Goal: Task Accomplishment & Management: Use online tool/utility

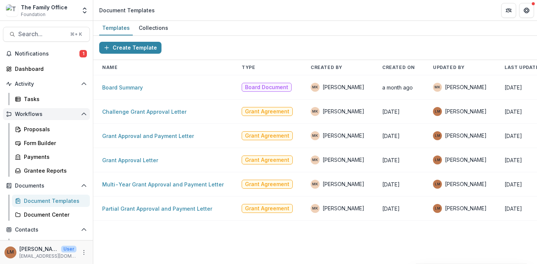
click at [62, 111] on span "Workflows" at bounding box center [46, 114] width 63 height 6
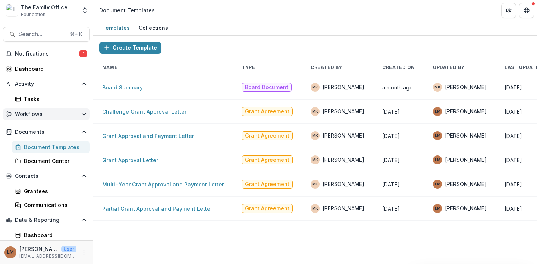
click at [62, 111] on span "Workflows" at bounding box center [46, 114] width 63 height 6
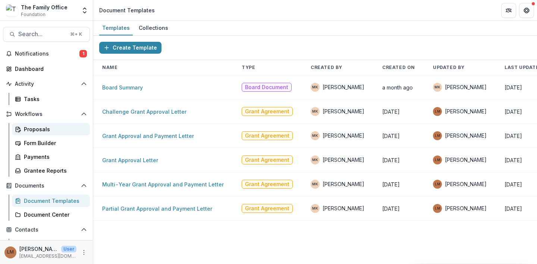
click at [50, 129] on div "Proposals" at bounding box center [54, 129] width 60 height 8
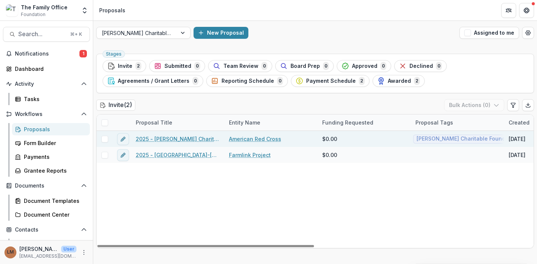
click at [173, 141] on link "2025 - [PERSON_NAME] Charitable Foundation Online Grant Application" at bounding box center [178, 139] width 84 height 8
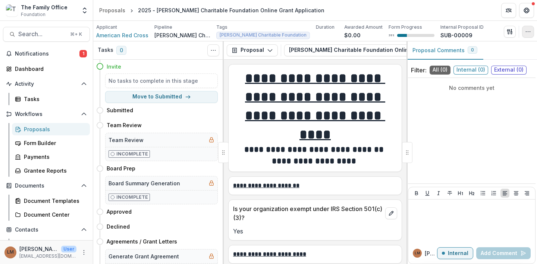
click at [525, 32] on icon "button" at bounding box center [528, 32] width 6 height 6
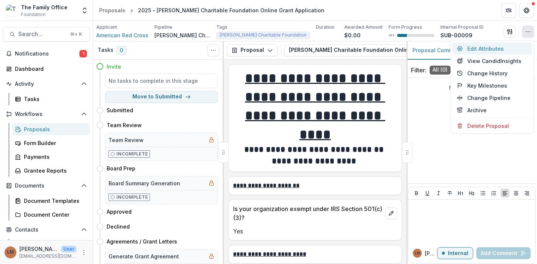
click at [496, 48] on button "Edit Attributes" at bounding box center [492, 48] width 80 height 12
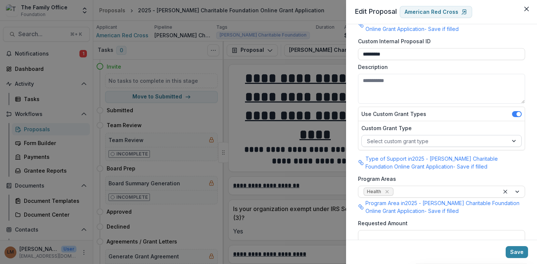
scroll to position [44, 0]
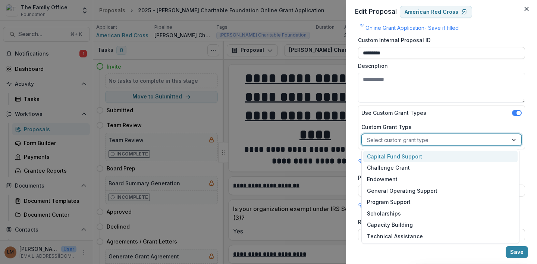
click at [439, 138] on div at bounding box center [435, 139] width 136 height 9
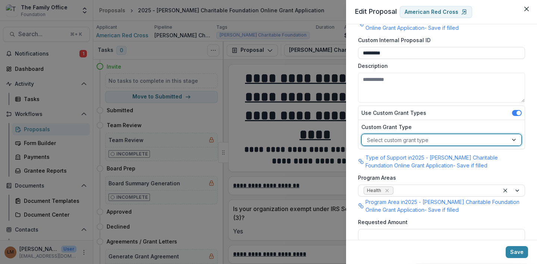
click at [439, 138] on div at bounding box center [435, 139] width 136 height 9
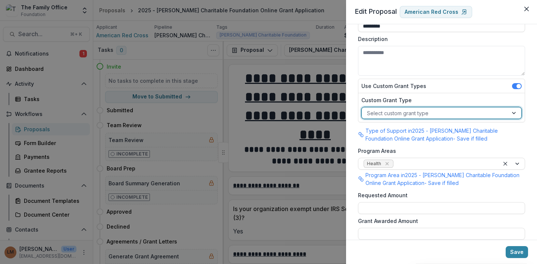
scroll to position [72, 0]
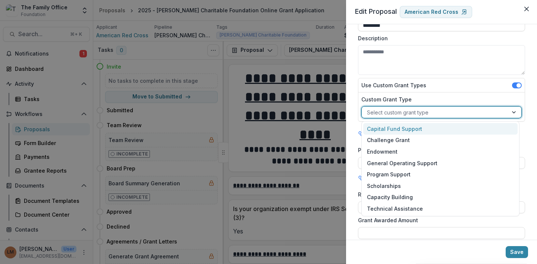
click at [512, 112] on div at bounding box center [514, 112] width 13 height 11
click at [527, 101] on div "**********" at bounding box center [441, 131] width 191 height 215
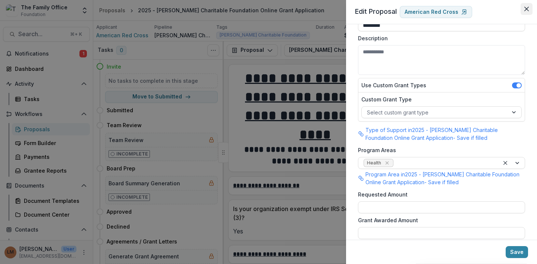
click at [524, 11] on button "Close" at bounding box center [526, 9] width 12 height 12
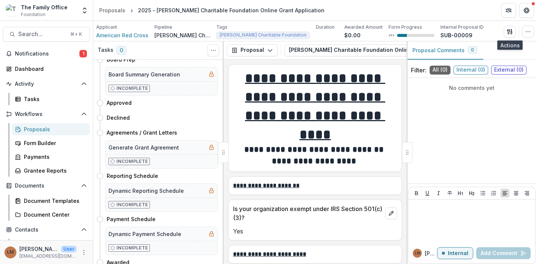
scroll to position [114, 0]
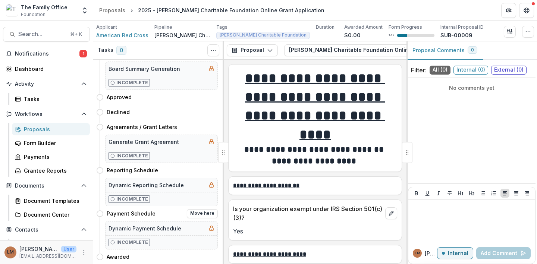
click at [135, 217] on div "Payment Schedule Move here" at bounding box center [162, 213] width 111 height 9
click at [189, 212] on button "Move here" at bounding box center [202, 213] width 31 height 9
select select "**********"
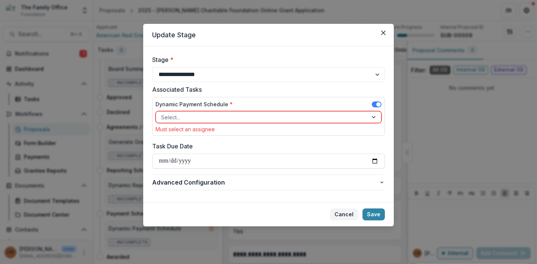
click at [344, 216] on button "Cancel" at bounding box center [344, 214] width 28 height 12
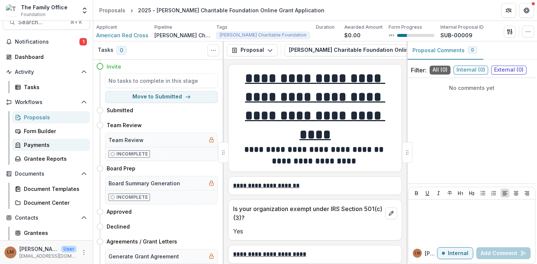
scroll to position [14, 0]
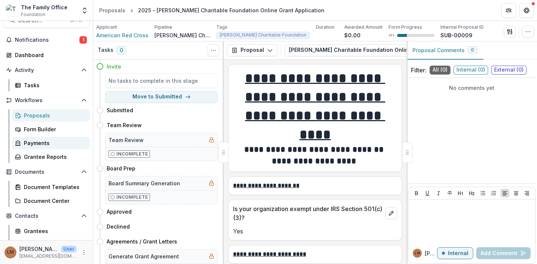
click at [51, 146] on div "Payments" at bounding box center [54, 143] width 60 height 8
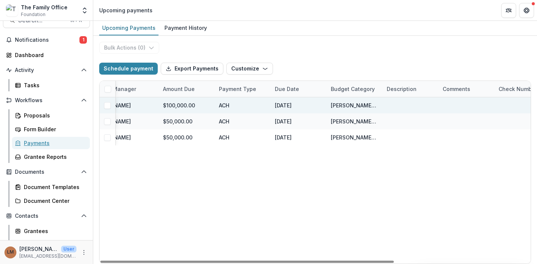
scroll to position [0, 200]
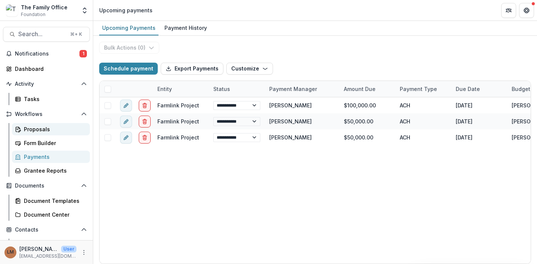
click at [53, 126] on div "Proposals" at bounding box center [54, 129] width 60 height 8
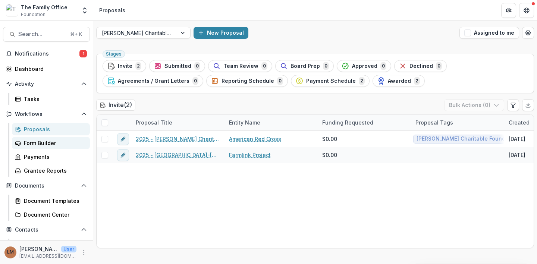
click at [42, 144] on div "Form Builder" at bounding box center [54, 143] width 60 height 8
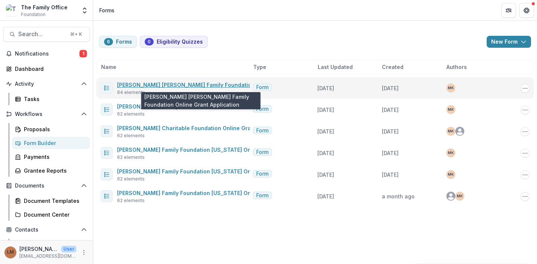
click at [151, 87] on link "[PERSON_NAME] [PERSON_NAME] Family Foundation Online Grant Application" at bounding box center [219, 85] width 204 height 6
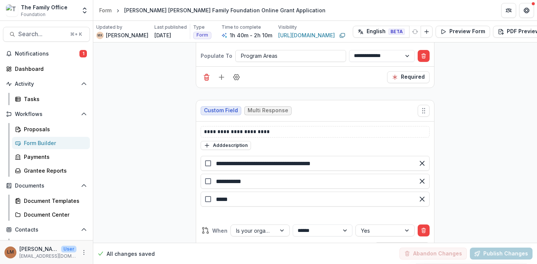
scroll to position [7719, 0]
